Goal: Information Seeking & Learning: Learn about a topic

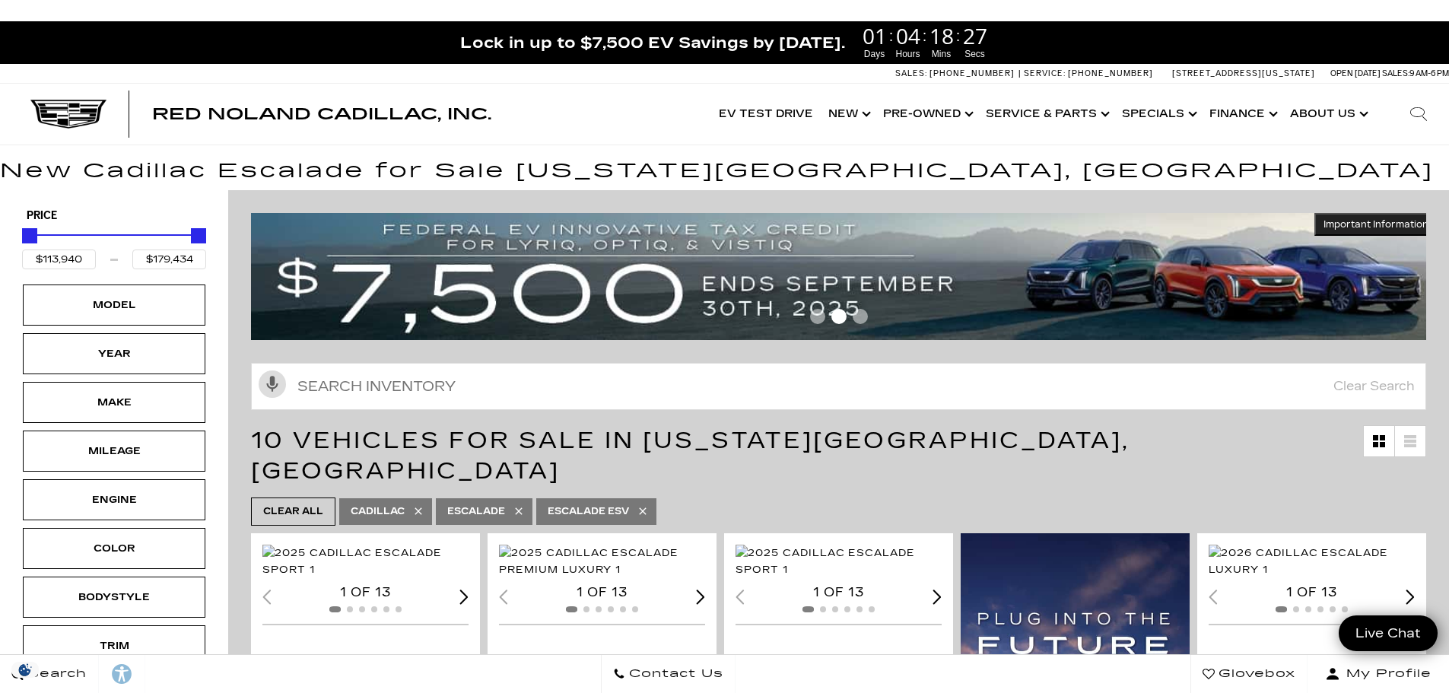
click at [868, 319] on span "Go to slide 3" at bounding box center [860, 316] width 15 height 15
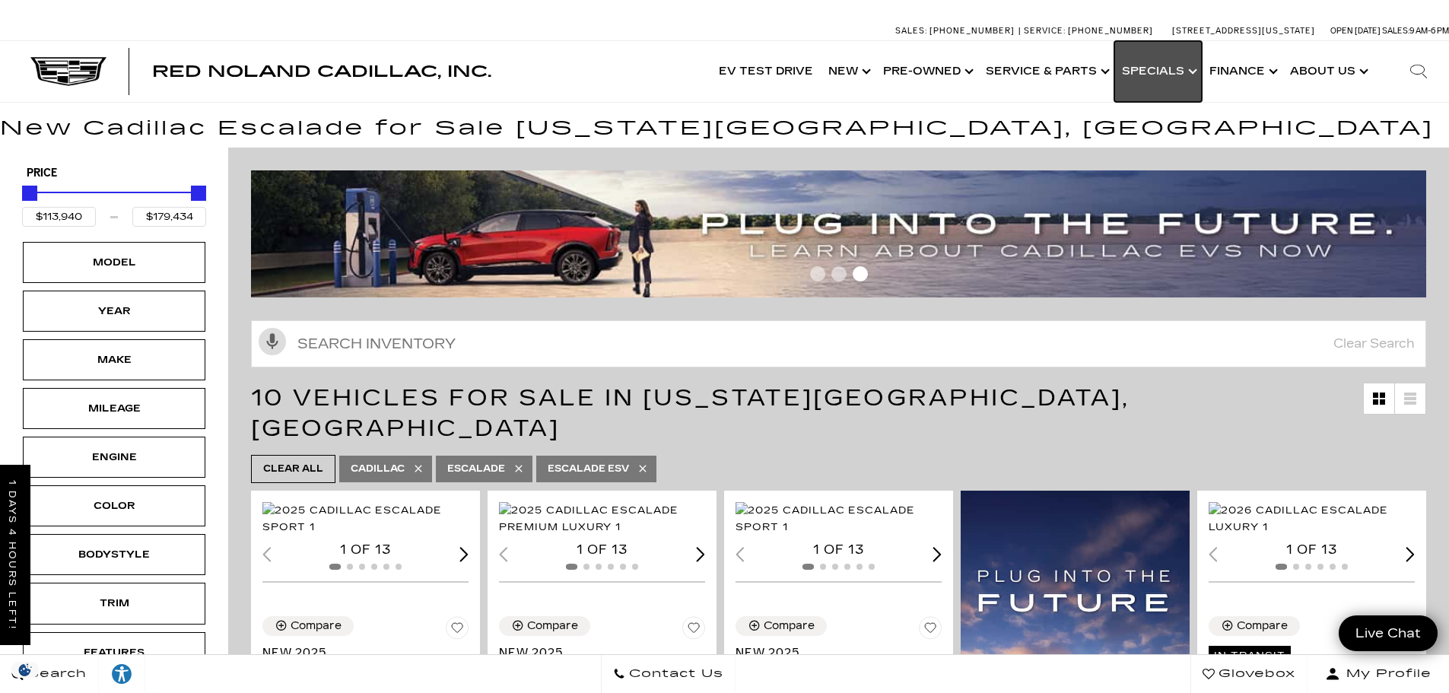
click at [1186, 67] on link "Show Specials" at bounding box center [1157, 71] width 87 height 61
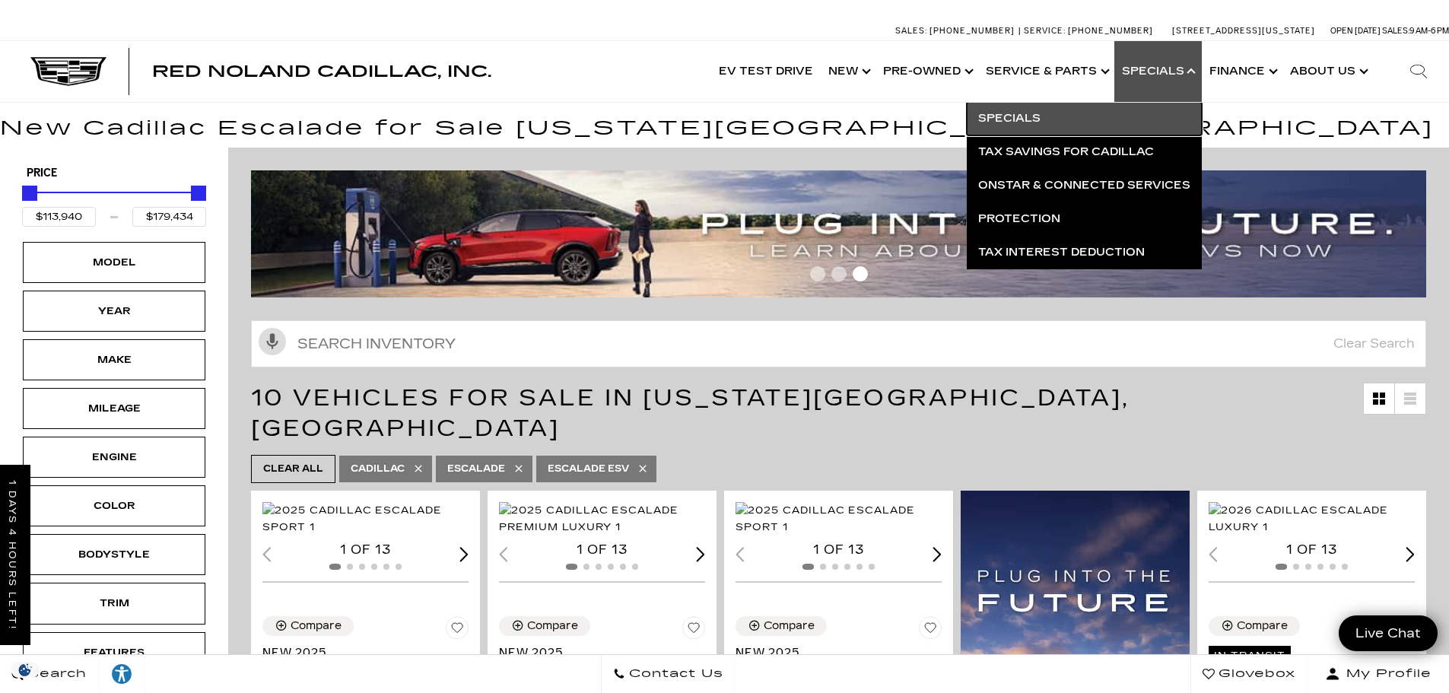
click at [1030, 119] on link "Specials" at bounding box center [1084, 118] width 235 height 33
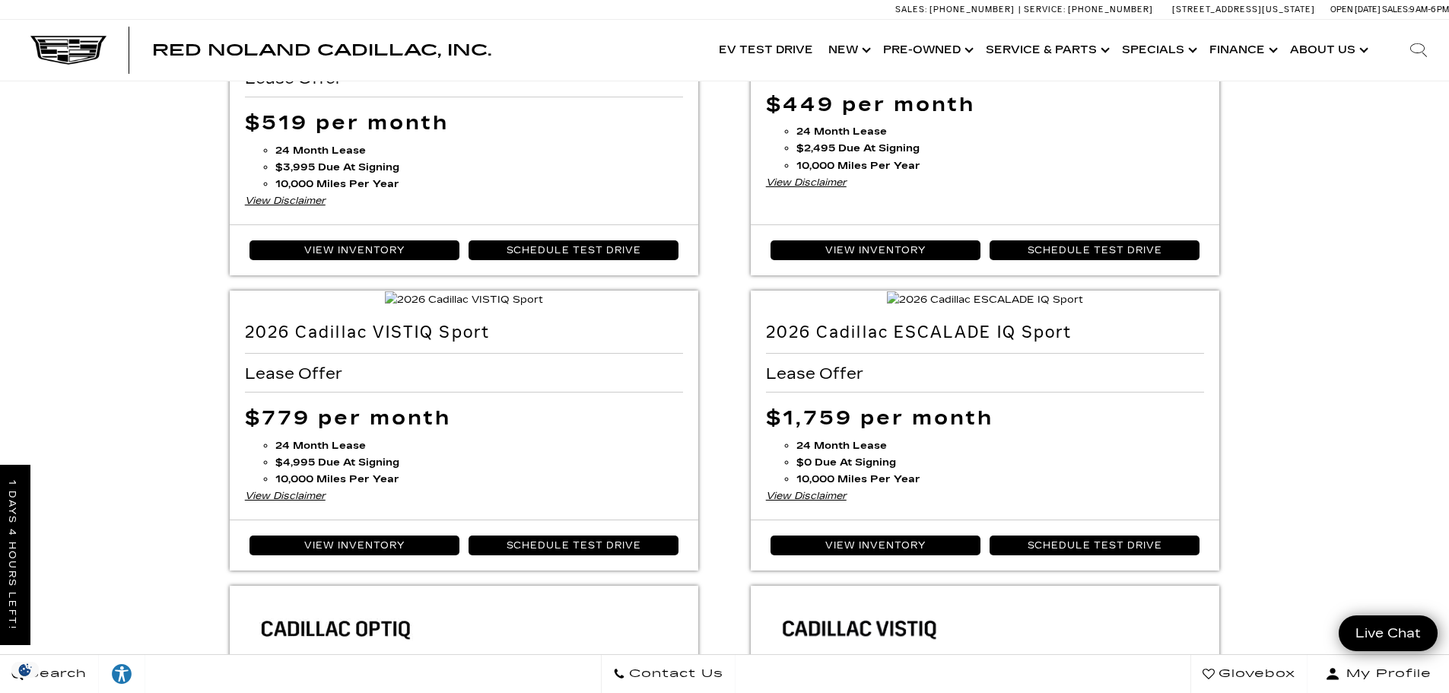
scroll to position [152, 0]
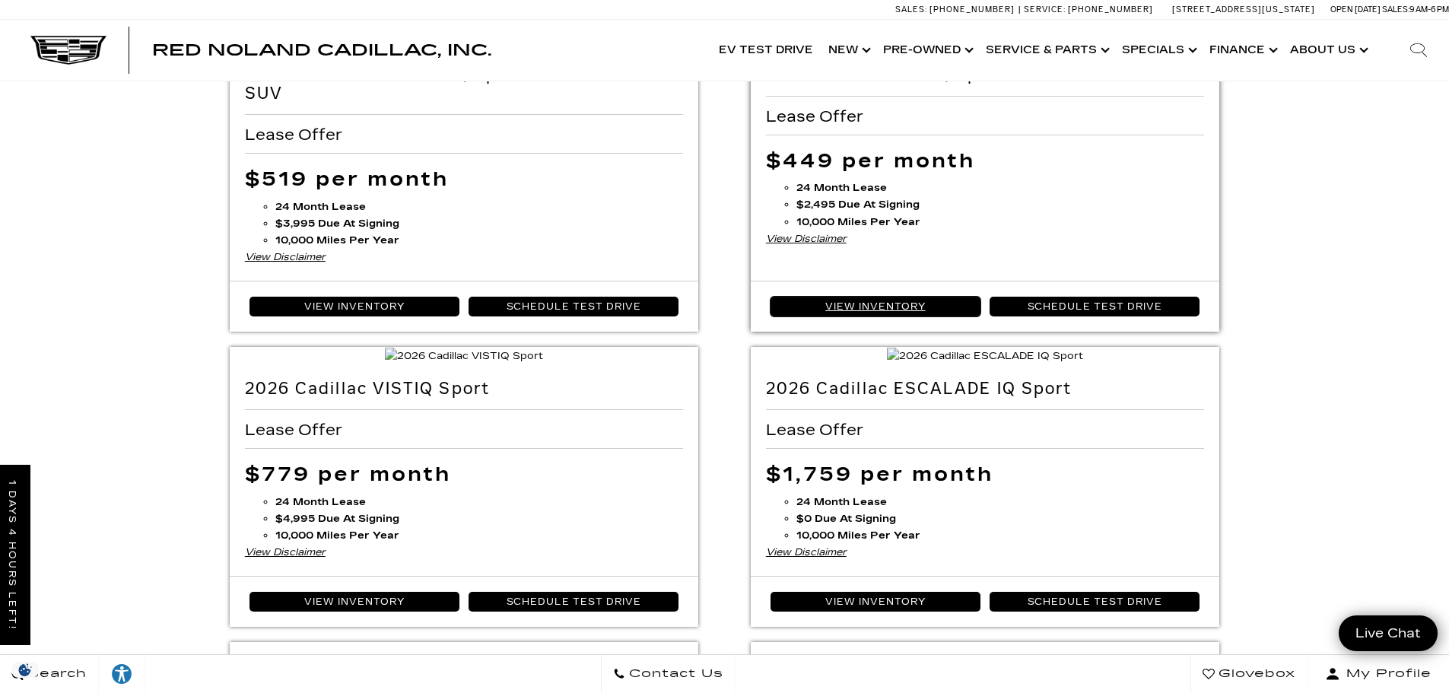
click at [894, 316] on link "View Inventory" at bounding box center [875, 307] width 211 height 20
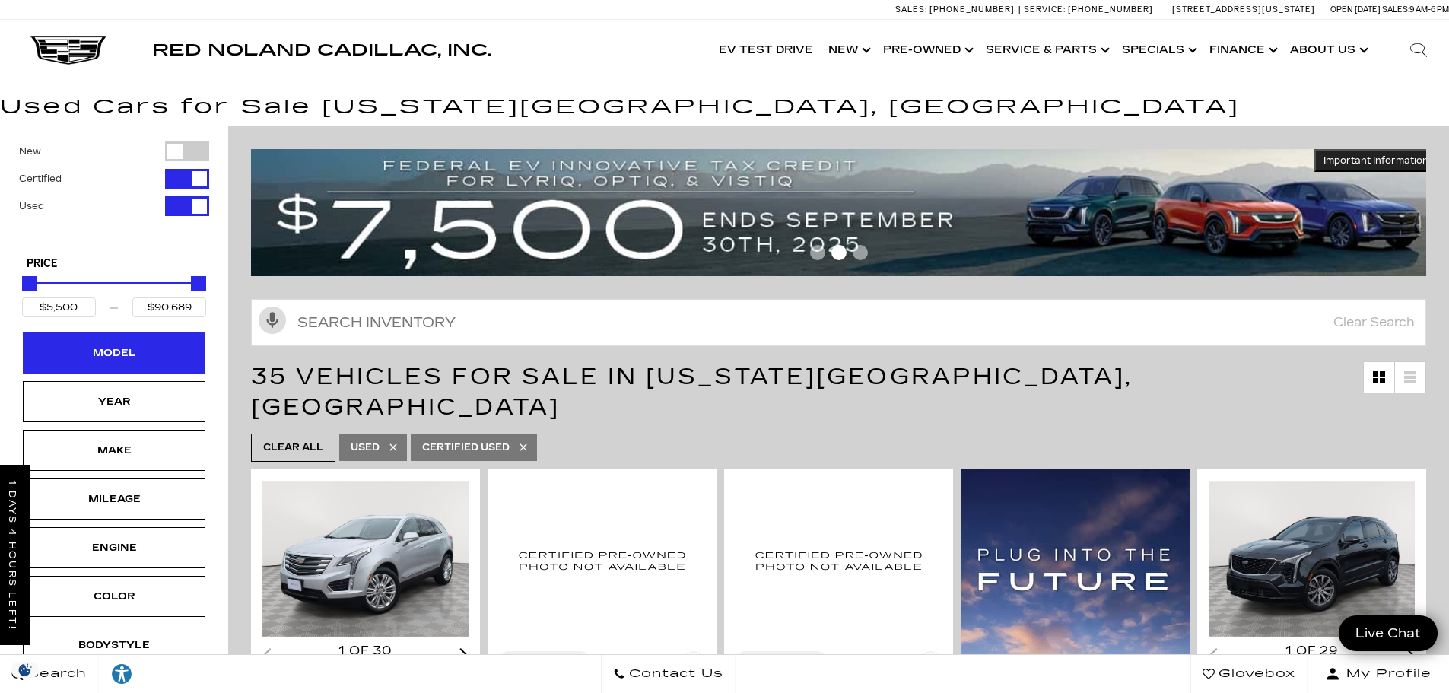
click at [125, 357] on div "Model" at bounding box center [114, 353] width 76 height 17
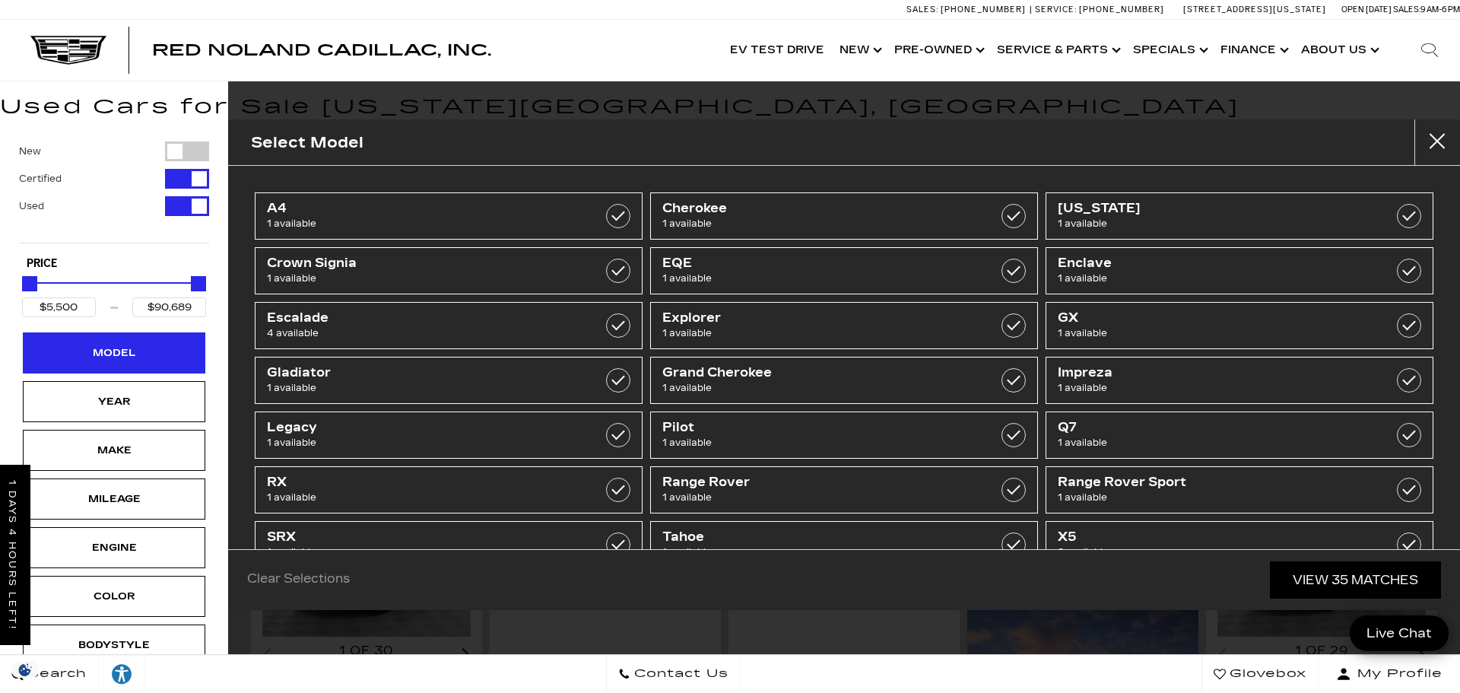
click at [125, 357] on div "Model" at bounding box center [114, 353] width 76 height 17
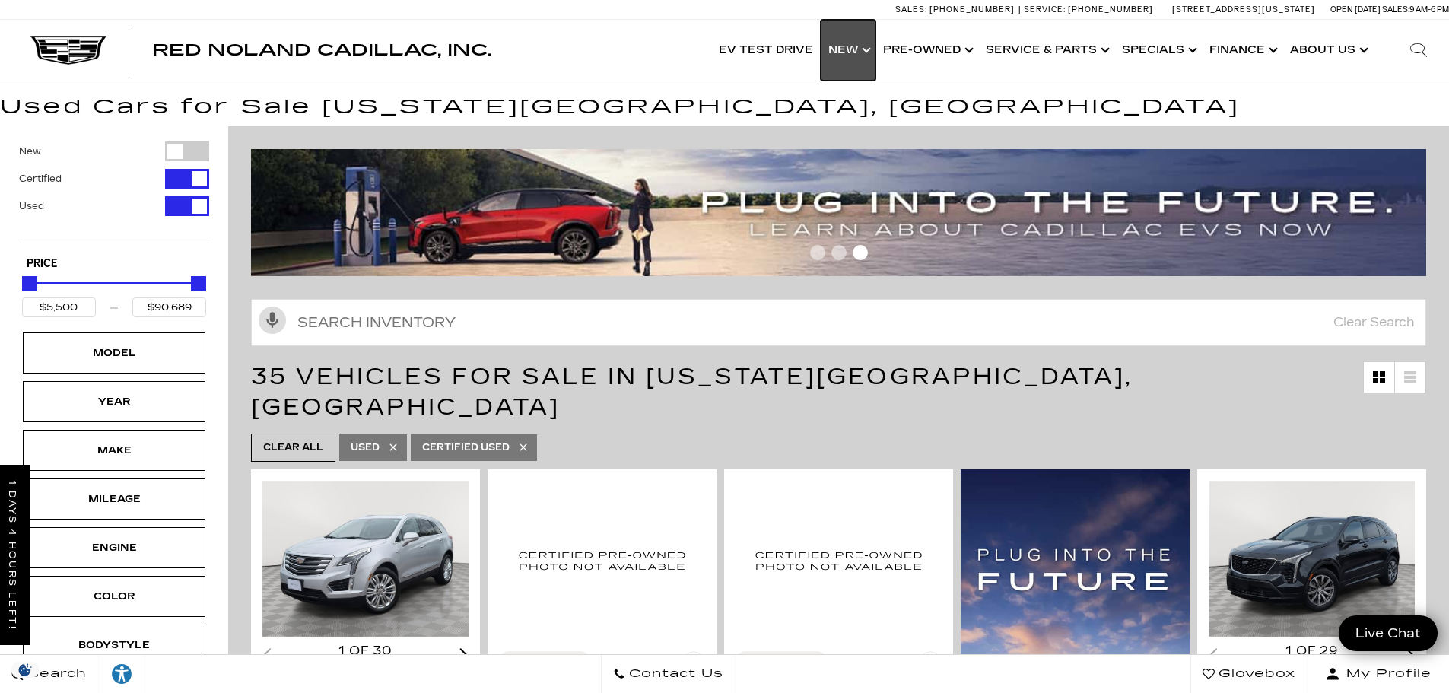
click at [834, 59] on link "Show New" at bounding box center [848, 50] width 55 height 61
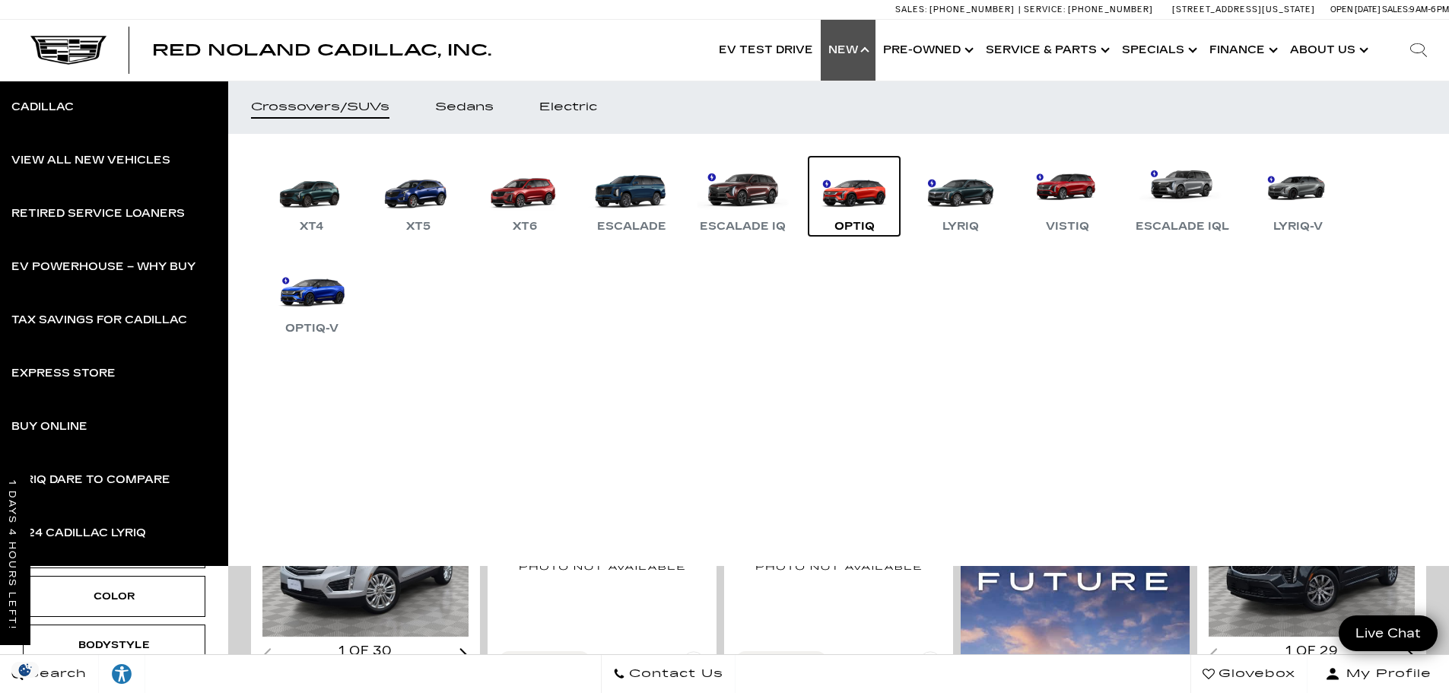
click at [840, 212] on link "OPTIQ" at bounding box center [853, 196] width 91 height 79
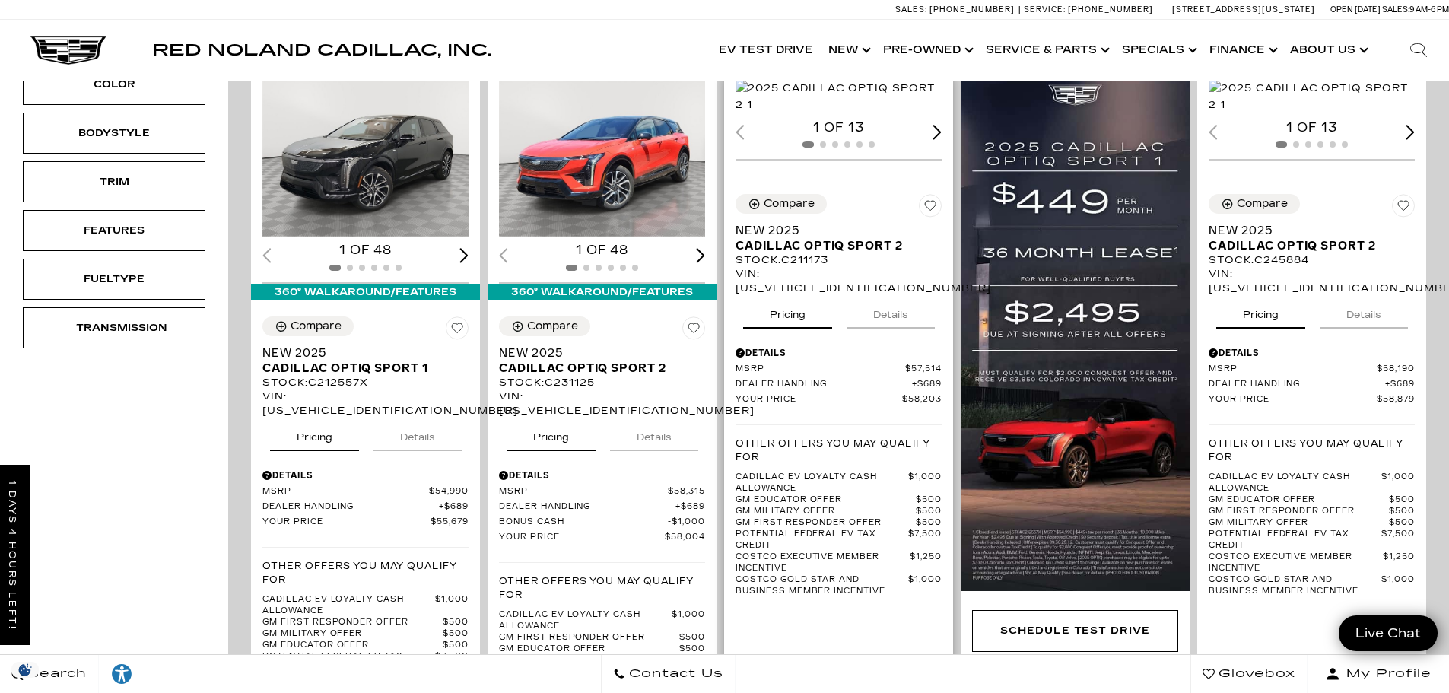
scroll to position [152, 0]
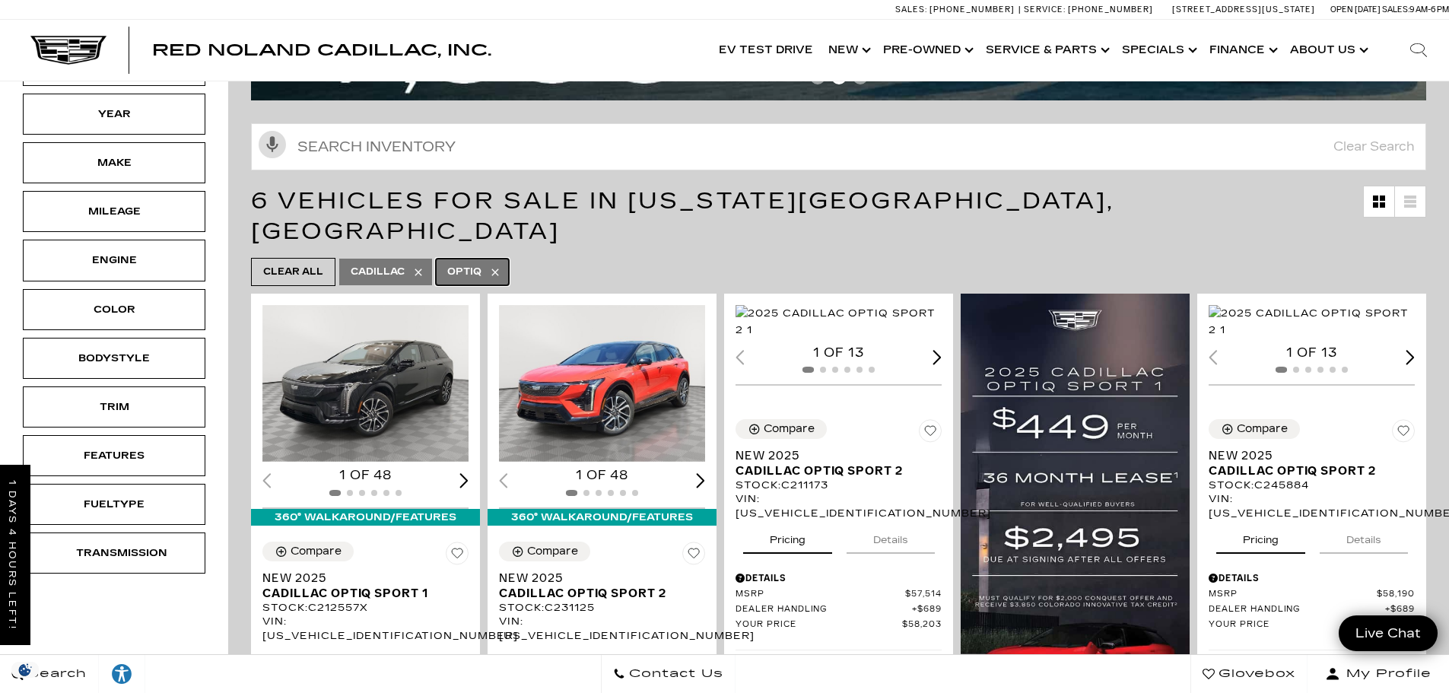
click at [473, 262] on span "Optiq" at bounding box center [464, 271] width 34 height 19
type input "$44,684"
type input "$179,434"
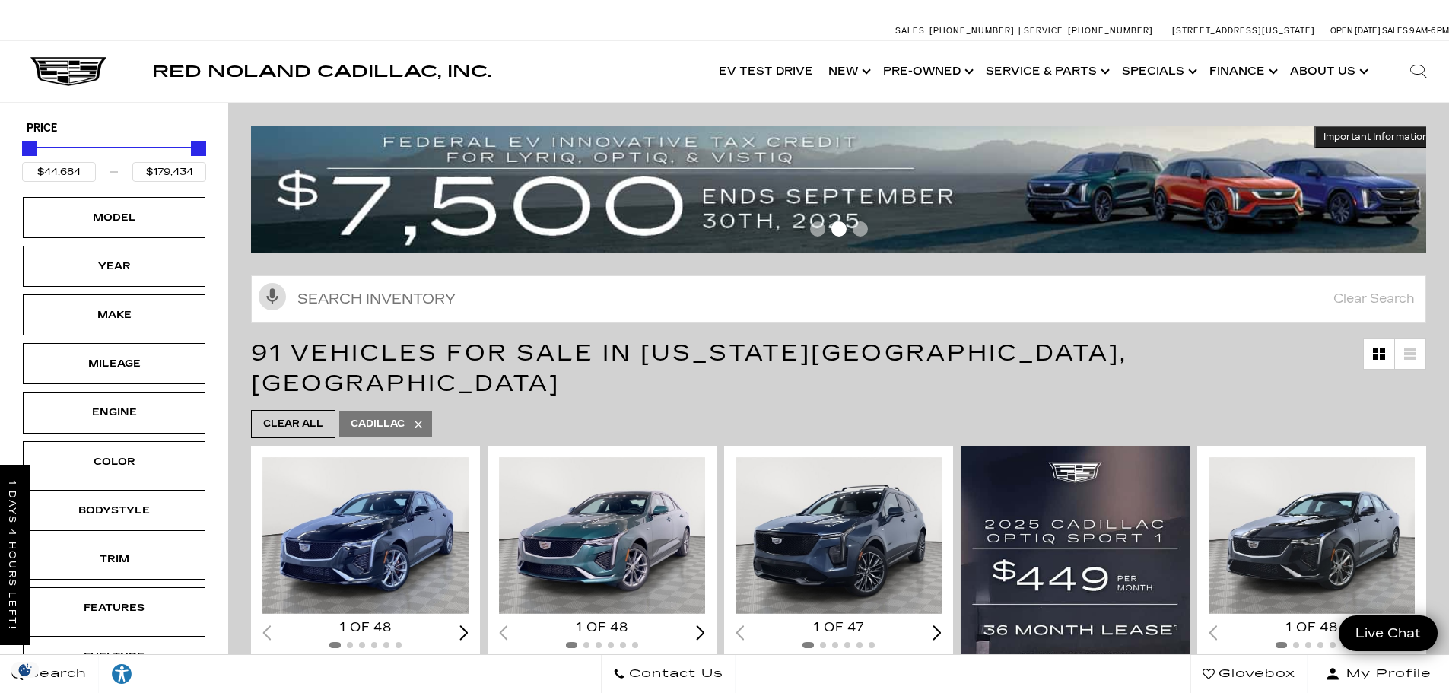
click at [63, 409] on div "Engine" at bounding box center [114, 412] width 183 height 41
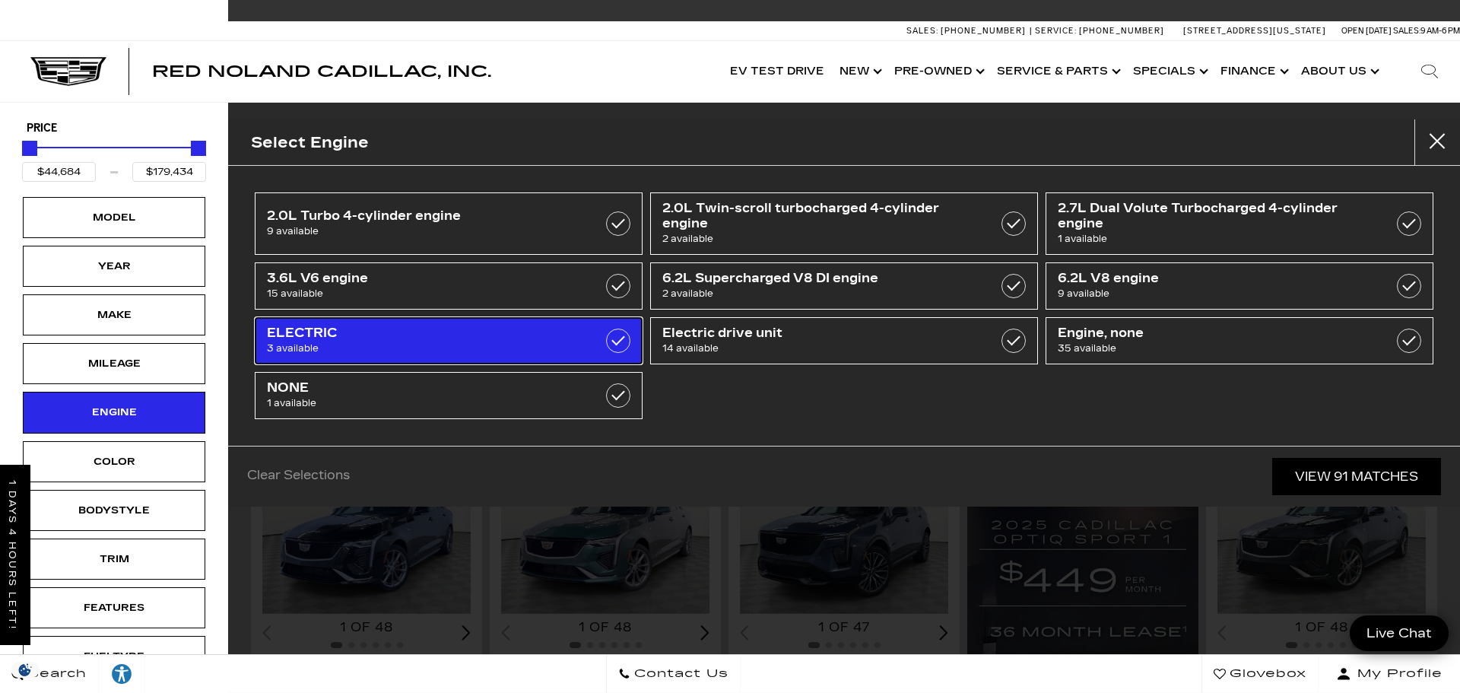
click at [435, 345] on span "3 available" at bounding box center [421, 348] width 309 height 15
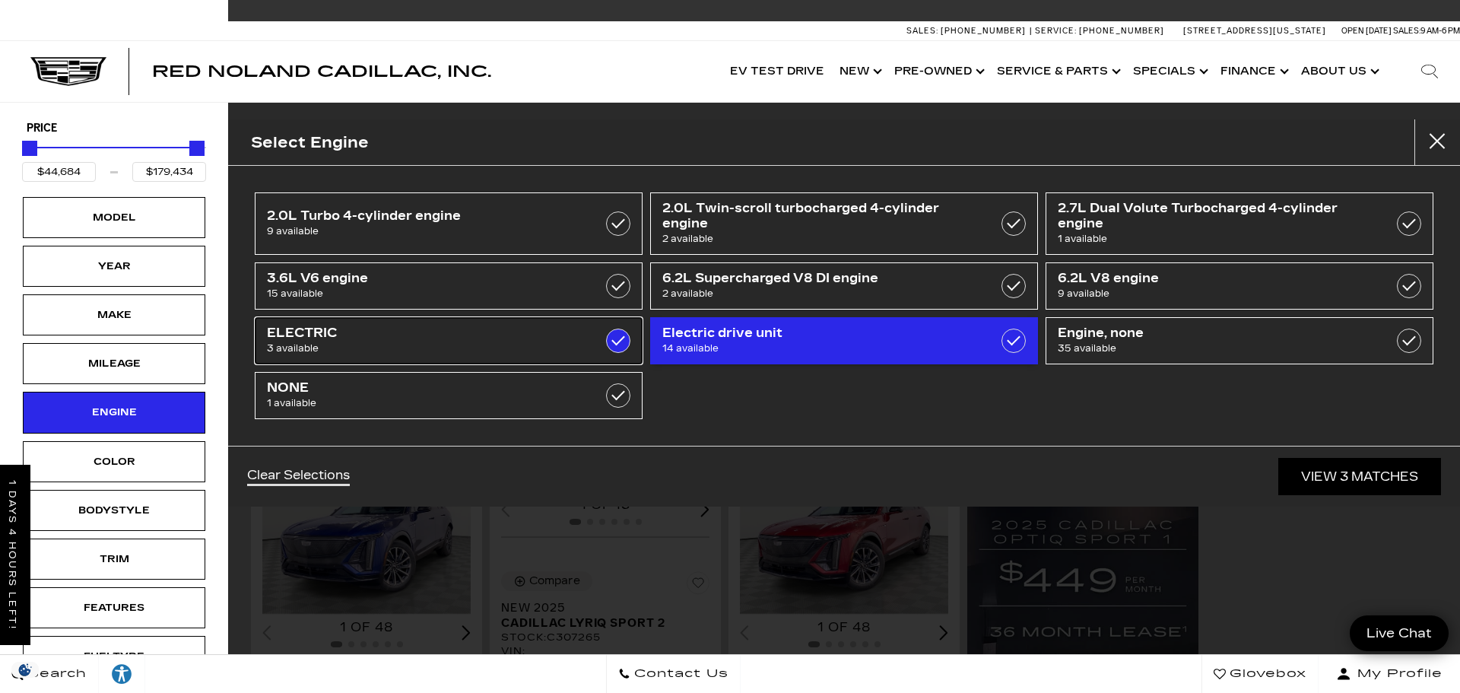
type input "$65,440"
type input "$72,504"
checkbox input "true"
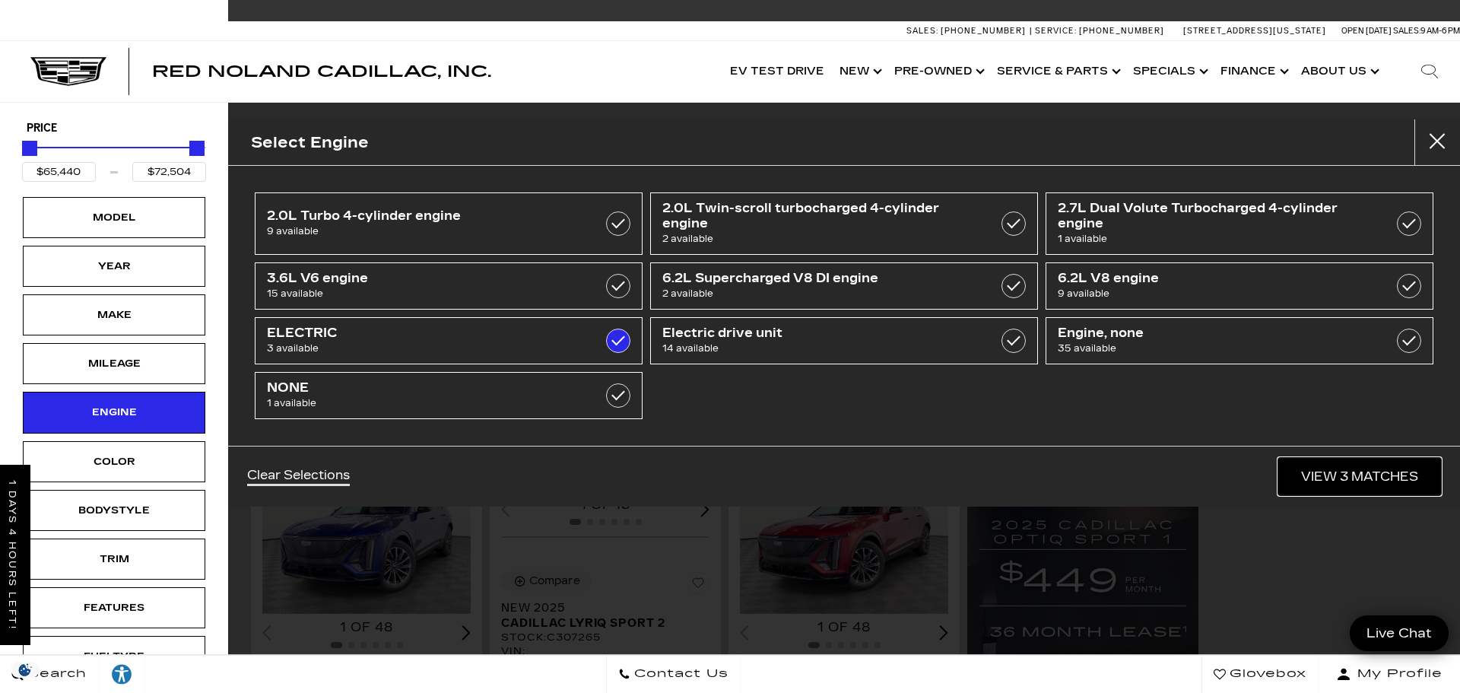
click at [1308, 494] on link "View 3 Matches" at bounding box center [1359, 476] width 163 height 37
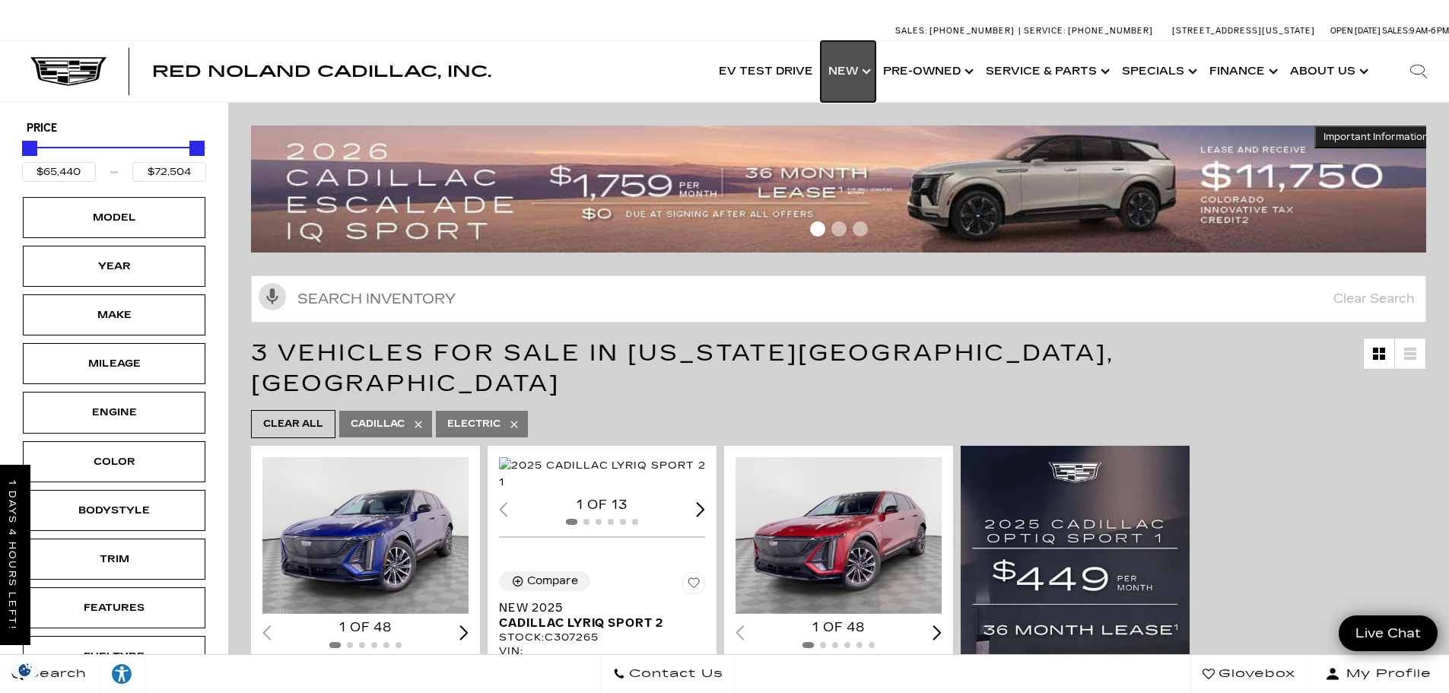
click at [840, 65] on link "Show New" at bounding box center [848, 71] width 55 height 61
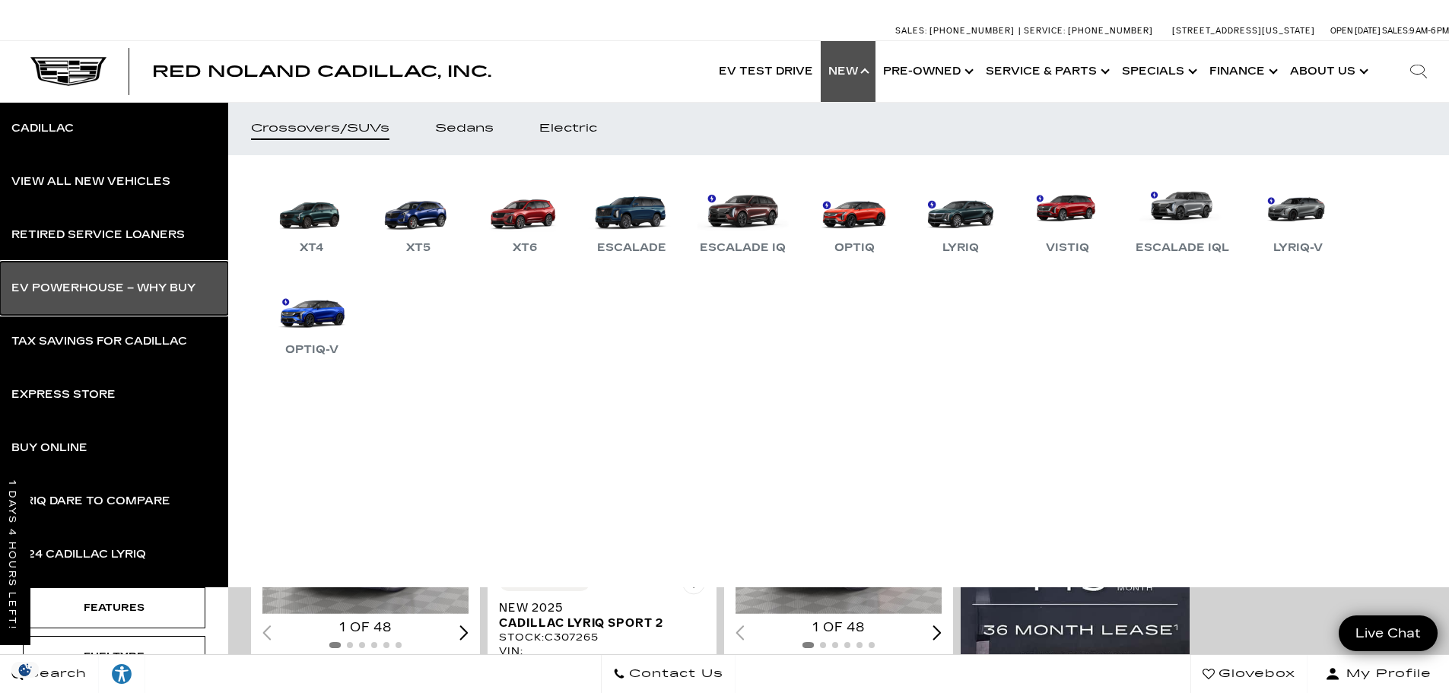
click at [128, 294] on link "EV Powerhouse – Why Buy" at bounding box center [114, 288] width 228 height 53
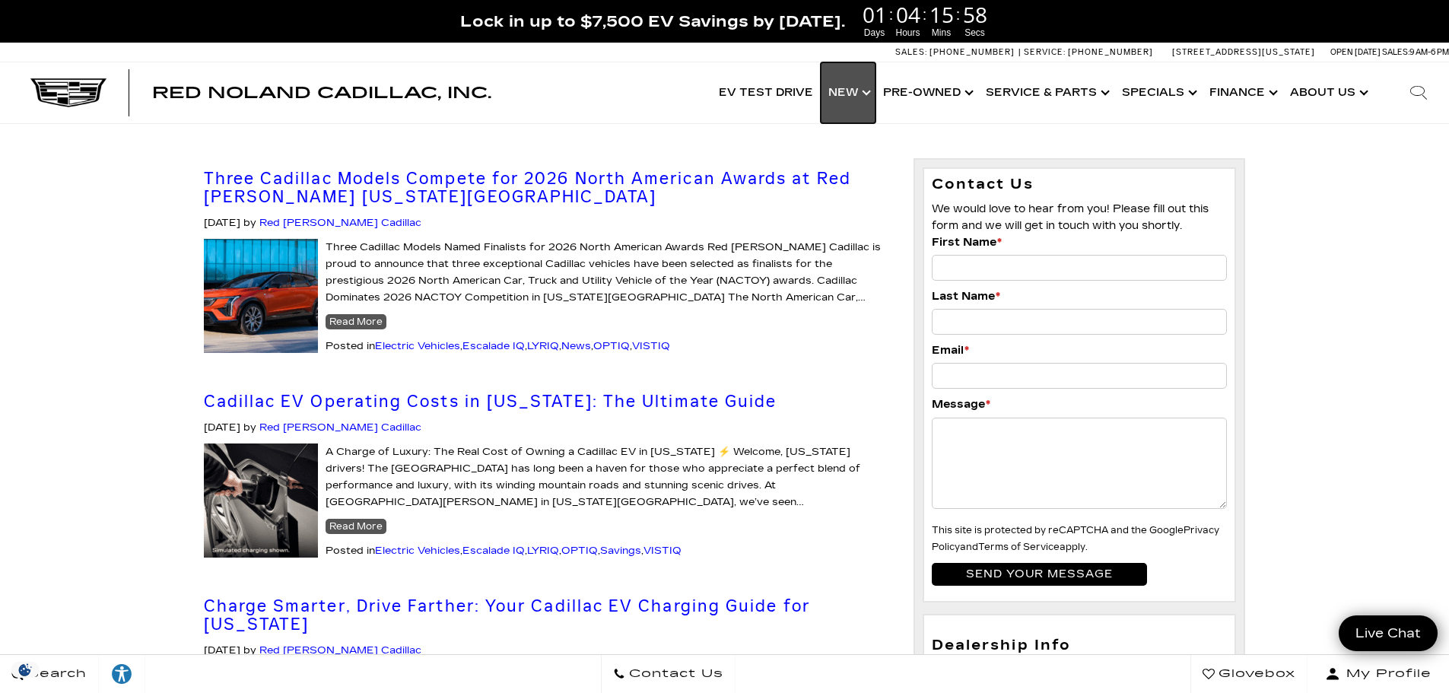
click at [835, 84] on link "Show New" at bounding box center [848, 92] width 55 height 61
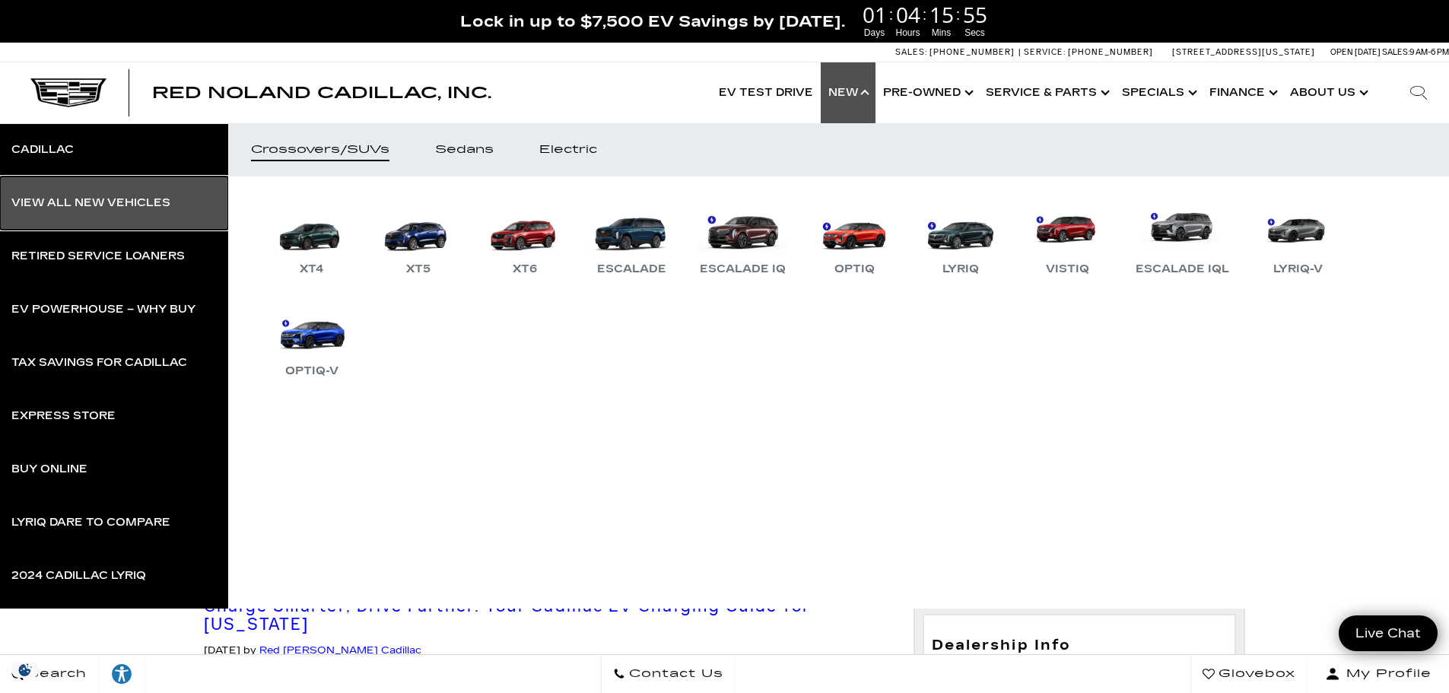
click at [109, 208] on div "View All New Vehicles" at bounding box center [90, 203] width 159 height 11
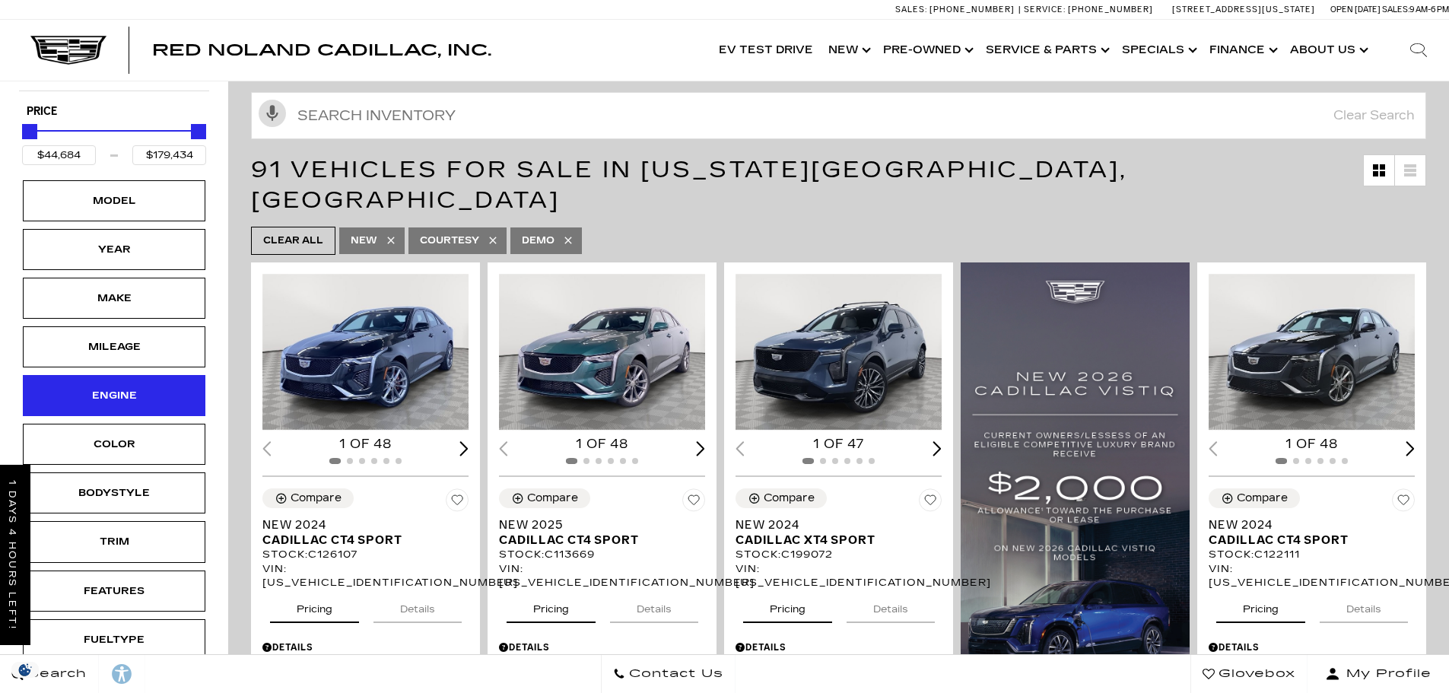
click at [101, 394] on div "Engine" at bounding box center [114, 395] width 76 height 17
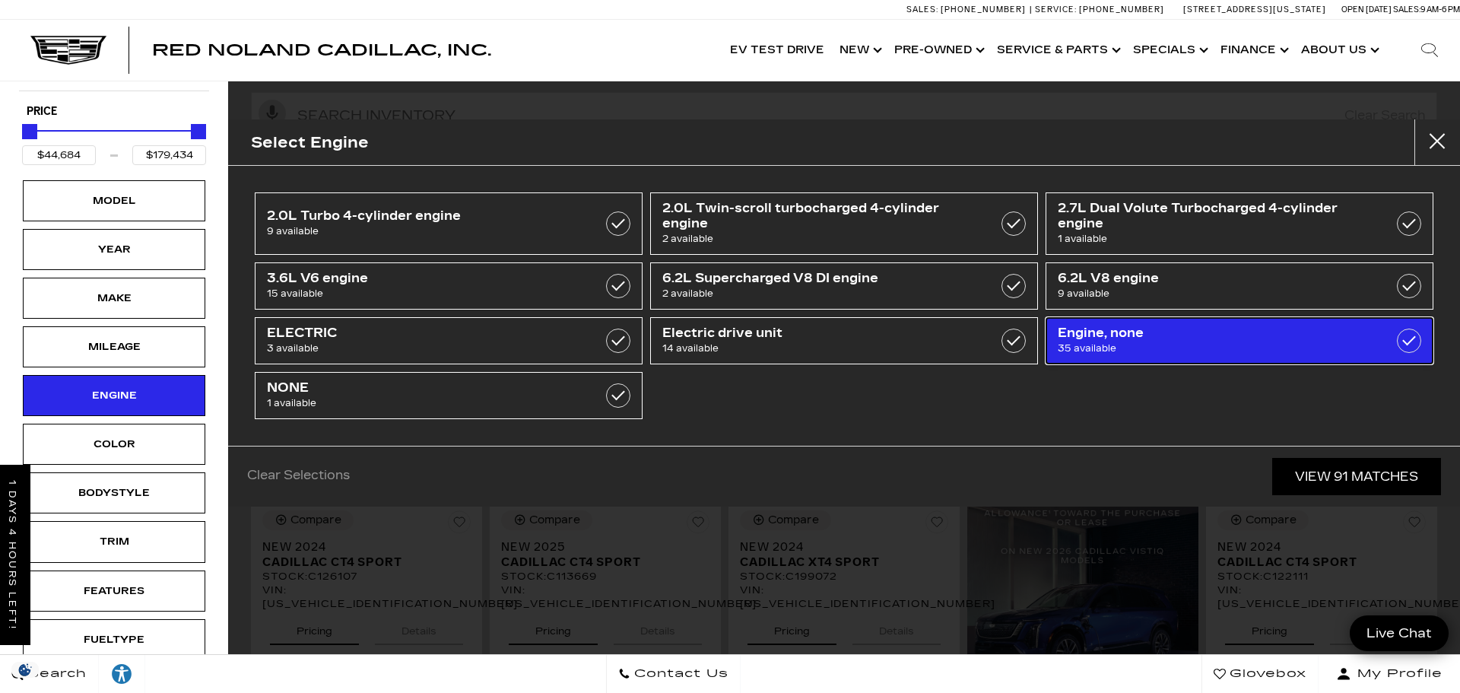
click at [1148, 354] on span "35 available" at bounding box center [1212, 348] width 309 height 15
type input "$66,384"
type input "$99,315"
checkbox input "true"
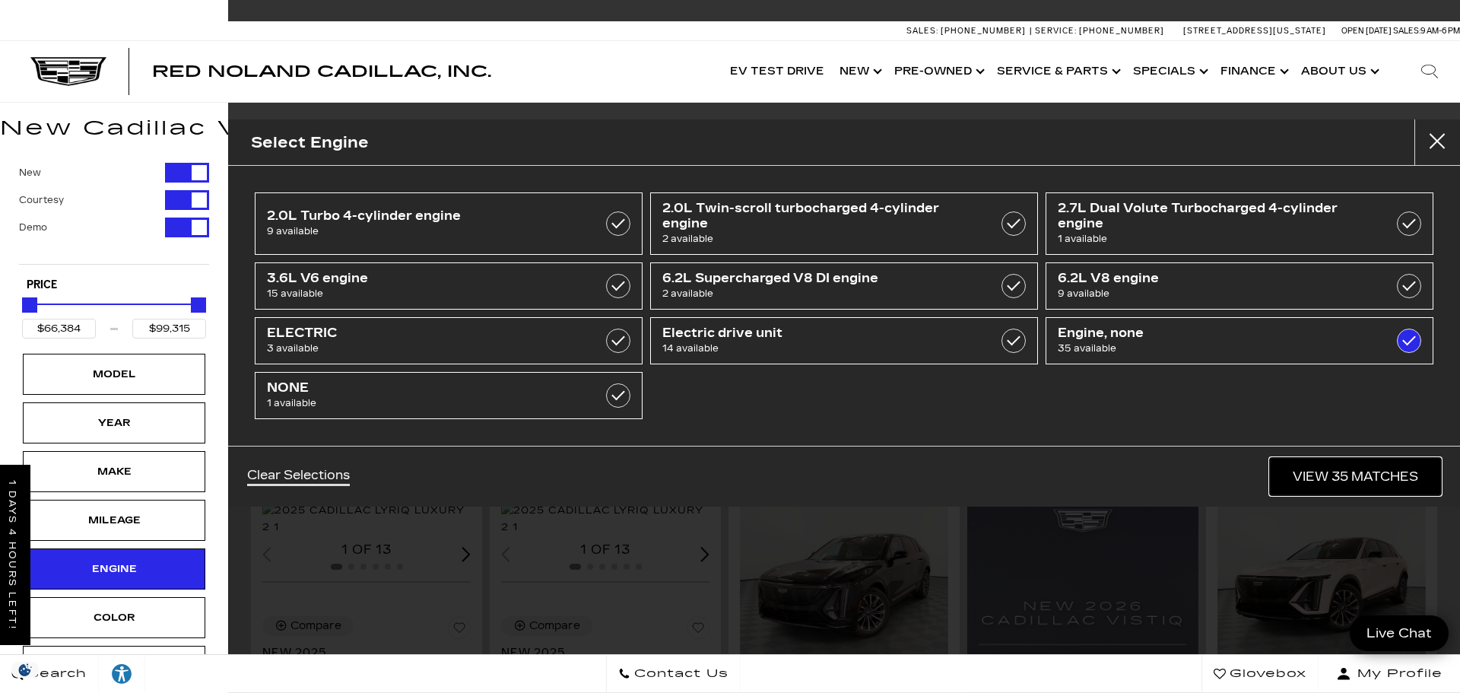
click at [1295, 465] on link "View 35 Matches" at bounding box center [1355, 476] width 171 height 37
